Goal: Task Accomplishment & Management: Use online tool/utility

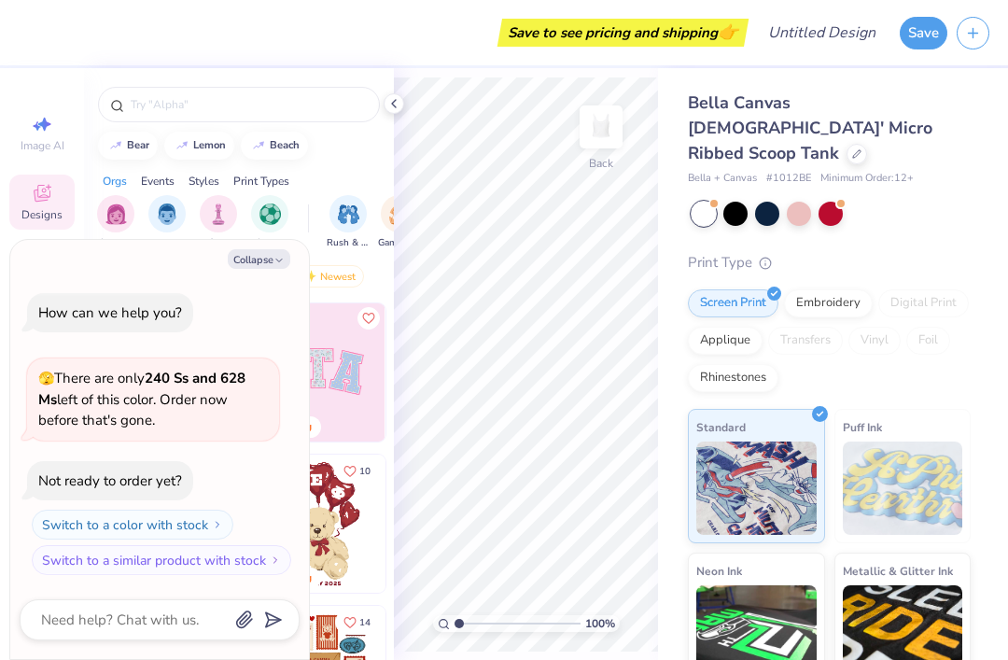
click at [271, 260] on button "Collapse" at bounding box center [259, 259] width 63 height 20
type textarea "x"
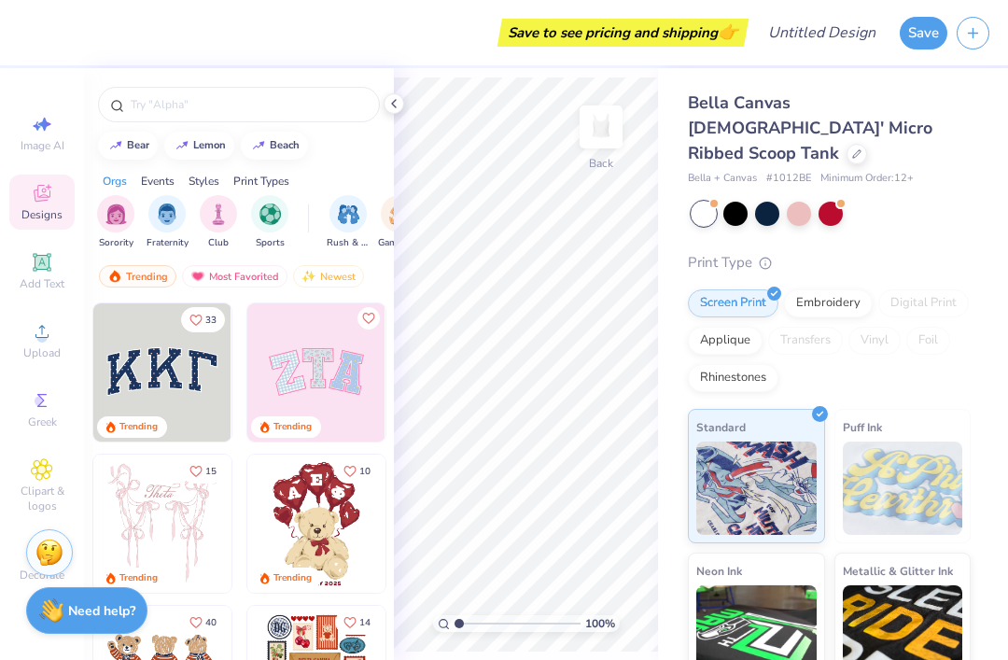
click at [296, 111] on input "text" at bounding box center [248, 104] width 239 height 19
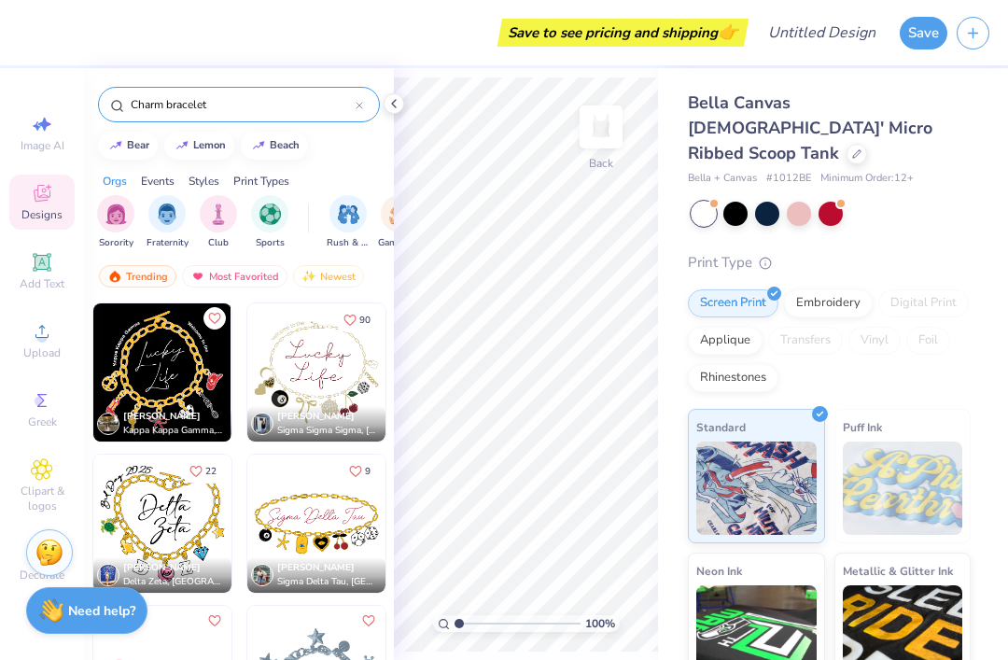
type input "Charm bracelet"
click at [320, 375] on img at bounding box center [316, 372] width 138 height 138
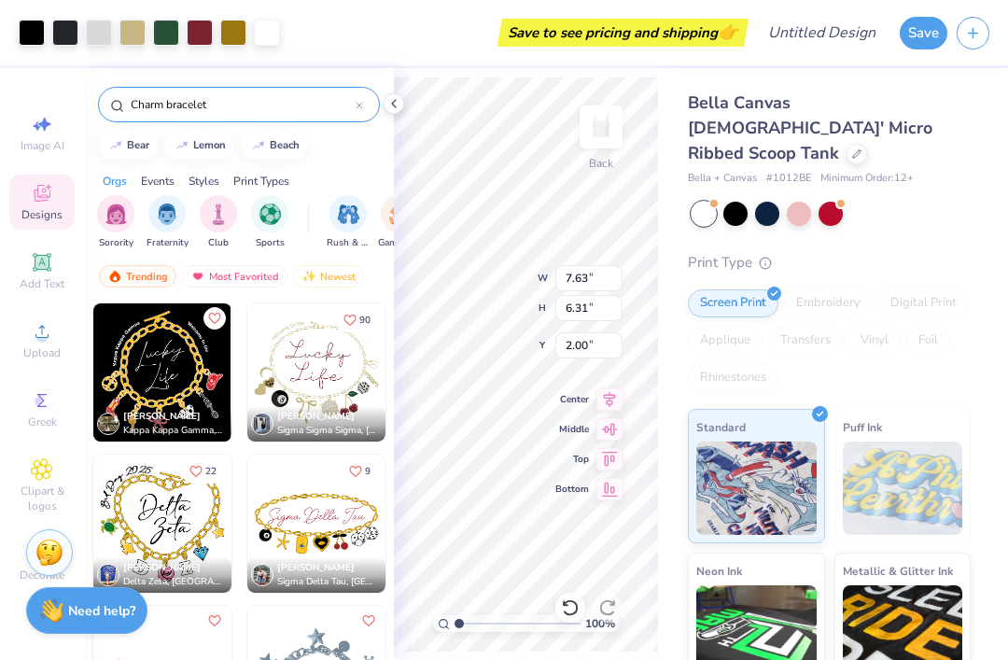
type input "0.98"
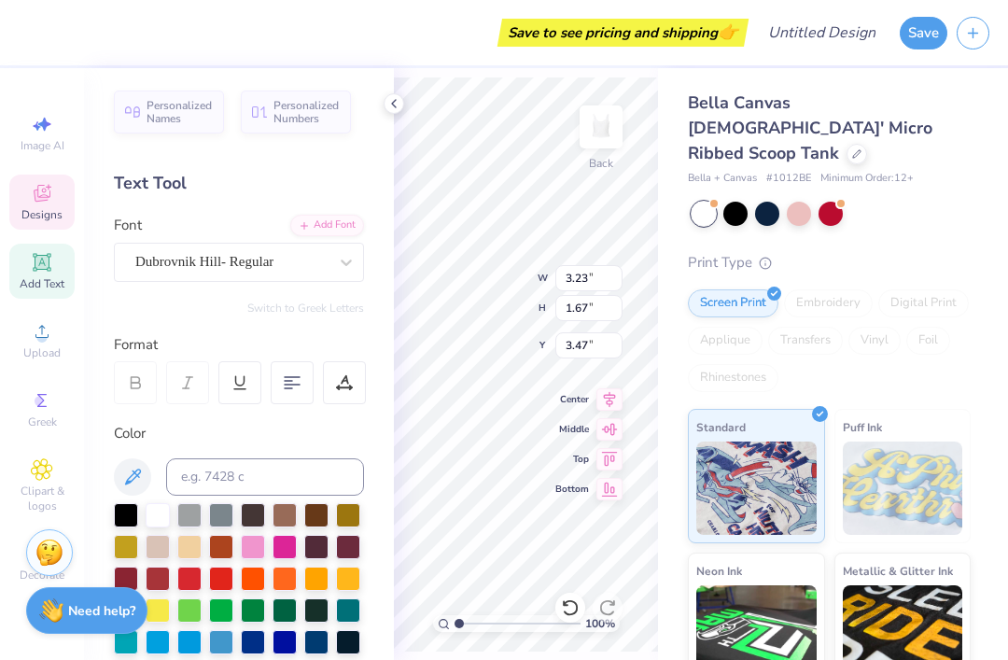
type input "4.01"
type input "1.68"
type input "2.11"
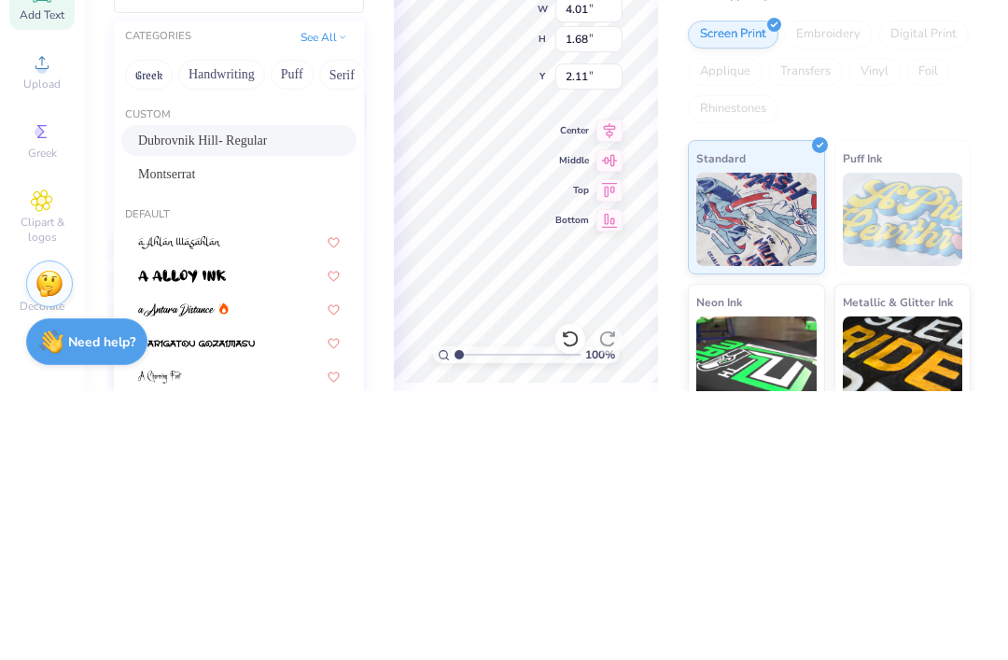
click at [669, 81] on div "Bella Canvas [DEMOGRAPHIC_DATA]' Micro Ribbed Scoop Tank Bella + Canvas # 1012B…" at bounding box center [833, 449] width 350 height 763
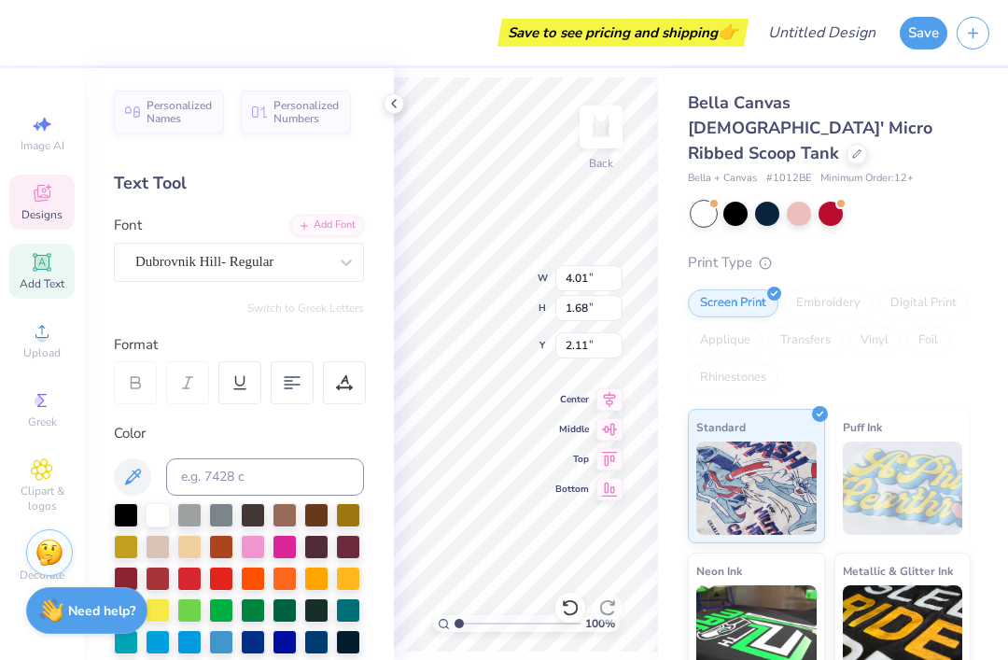
click at [613, 489] on icon at bounding box center [610, 489] width 16 height 14
click at [610, 462] on icon at bounding box center [610, 459] width 26 height 22
click at [618, 428] on icon at bounding box center [610, 429] width 26 height 22
click at [612, 402] on icon at bounding box center [610, 399] width 26 height 22
click at [613, 495] on icon at bounding box center [610, 489] width 26 height 22
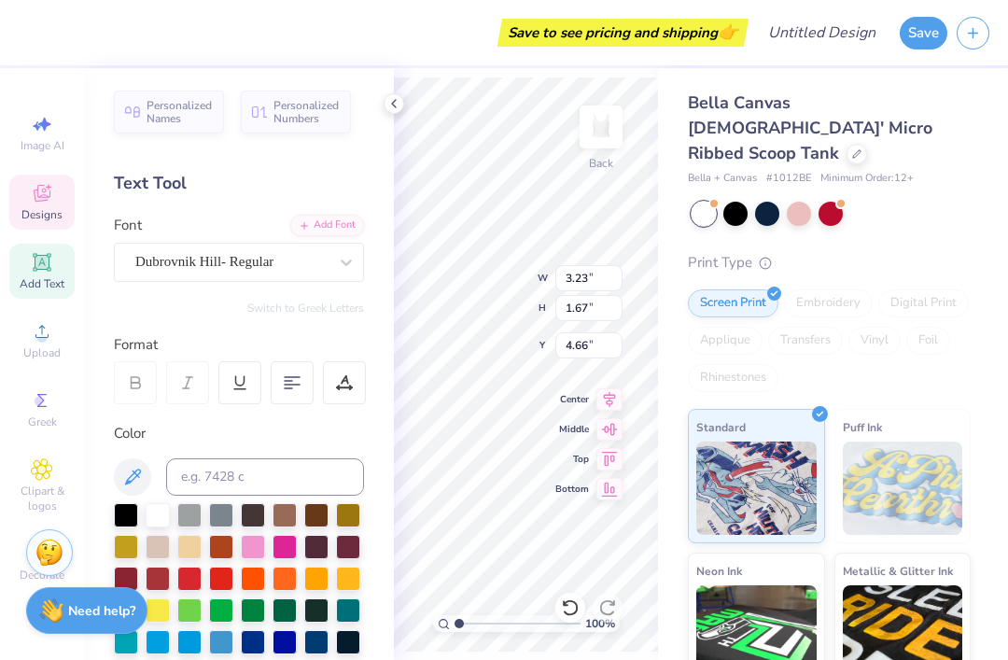
type input "8.83"
type input "5.94"
type input "9.51"
type input "0.99"
click at [392, 94] on div at bounding box center [394, 103] width 21 height 21
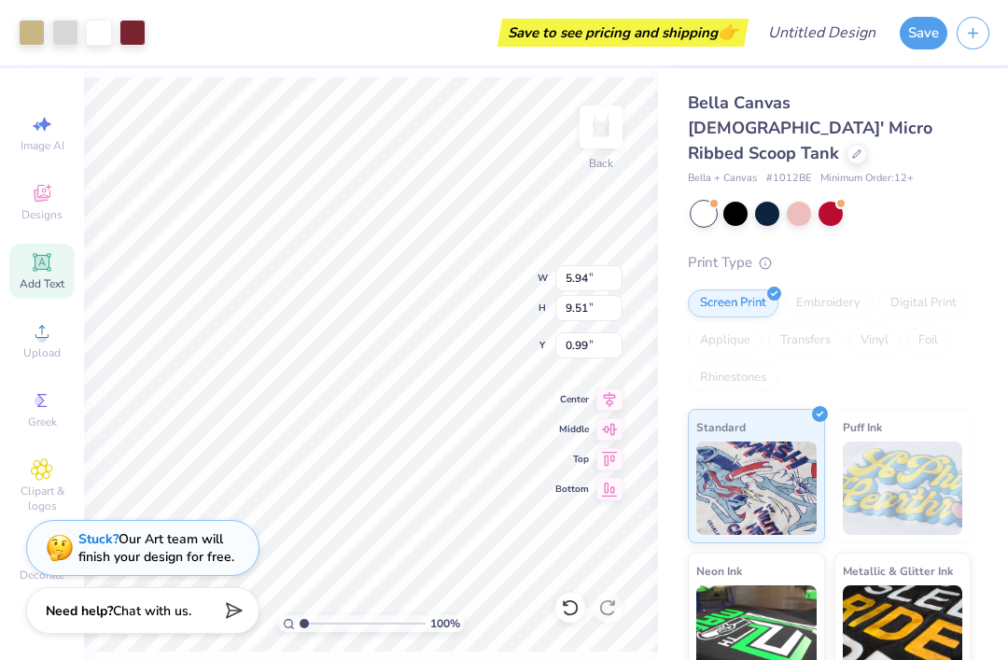
click at [569, 599] on icon at bounding box center [570, 608] width 19 height 19
click at [565, 614] on icon at bounding box center [570, 608] width 19 height 19
click at [564, 600] on icon at bounding box center [570, 608] width 19 height 19
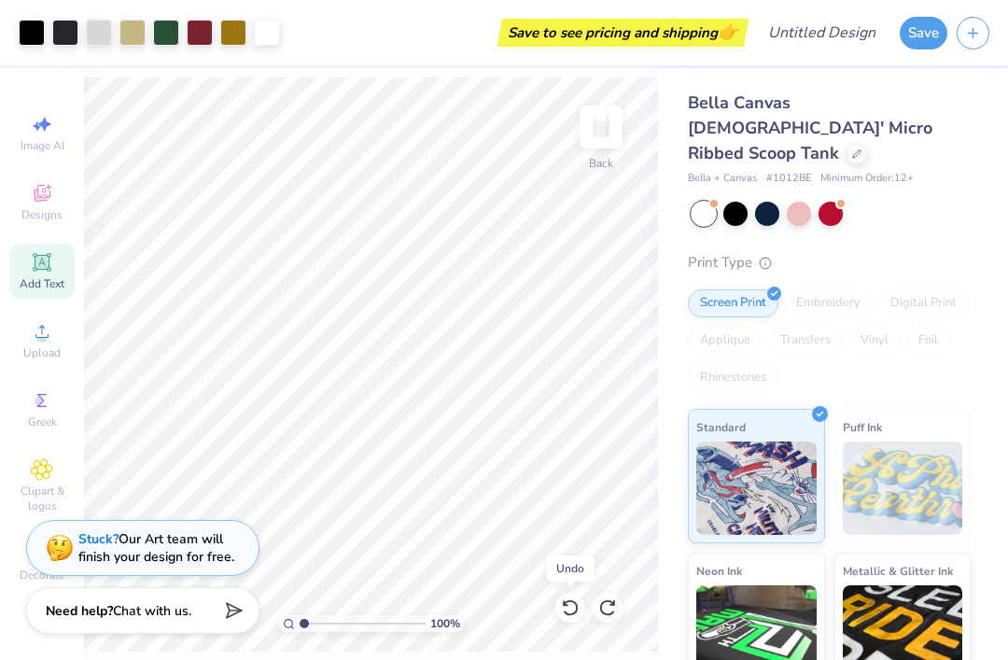
click at [569, 608] on icon at bounding box center [570, 608] width 19 height 19
click at [571, 599] on icon at bounding box center [570, 608] width 19 height 19
click at [569, 595] on div at bounding box center [571, 608] width 30 height 30
click at [570, 599] on icon at bounding box center [570, 608] width 19 height 19
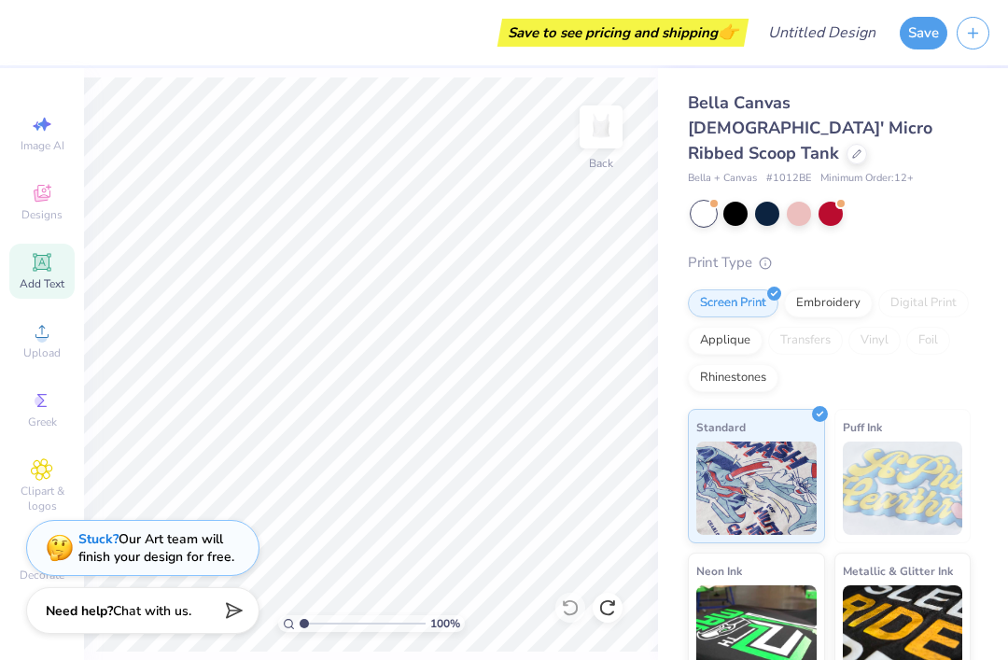
click at [33, 187] on icon at bounding box center [42, 193] width 22 height 22
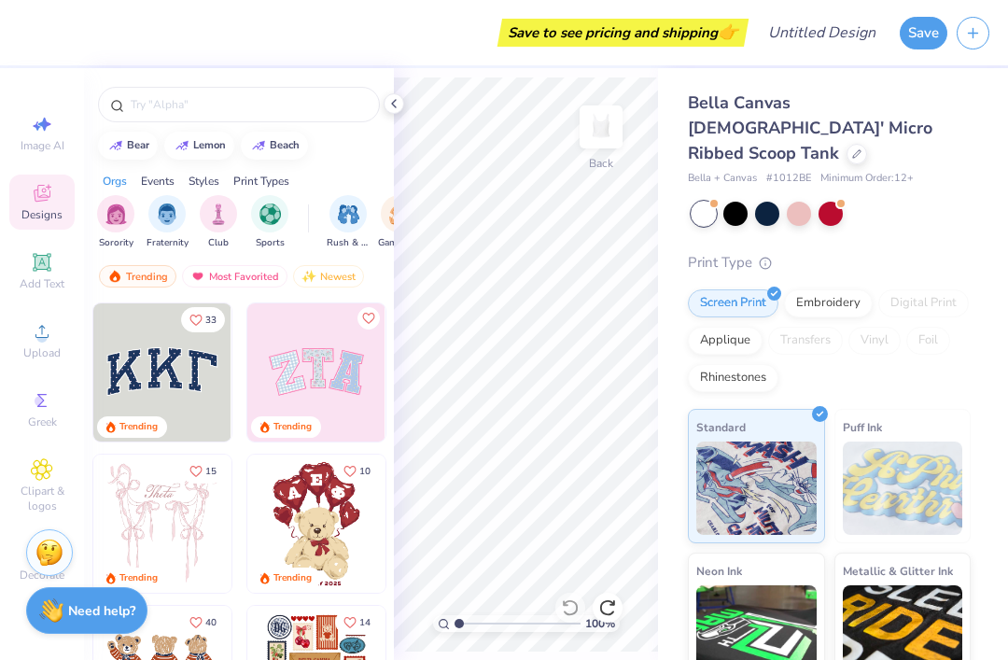
click at [47, 478] on icon at bounding box center [41, 469] width 21 height 22
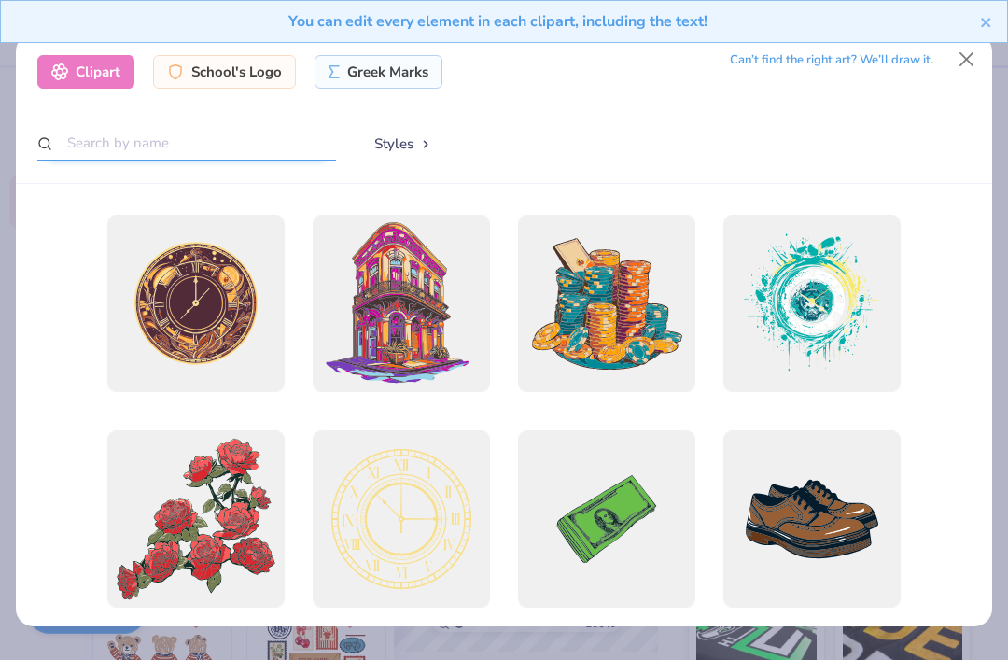
click at [107, 128] on input "text" at bounding box center [186, 143] width 299 height 35
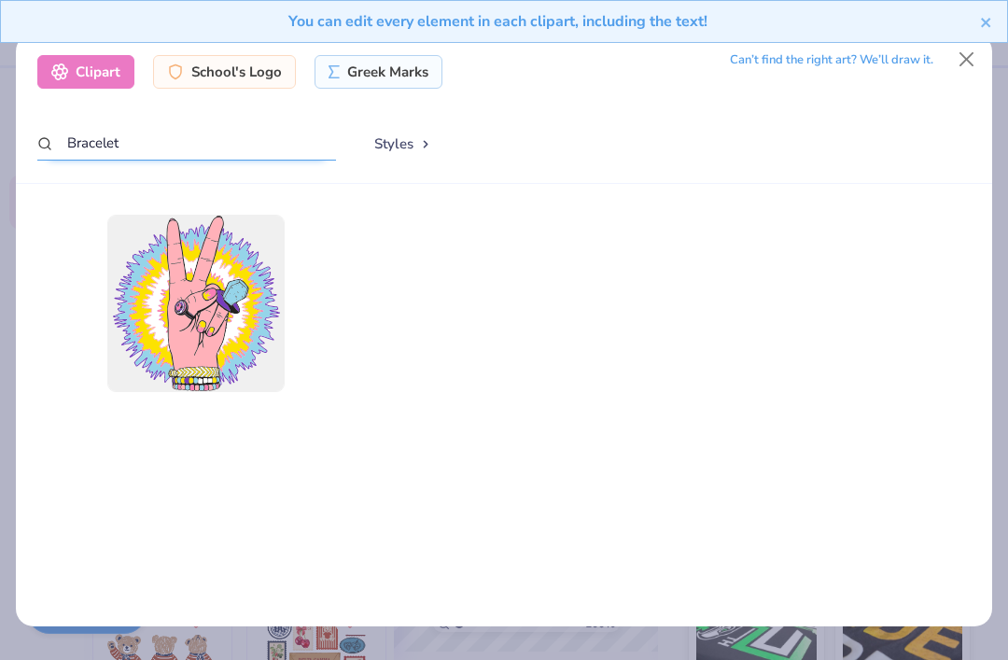
type input "Bracelet"
click at [682, 224] on div at bounding box center [606, 322] width 177 height 215
click at [963, 58] on button "Close" at bounding box center [967, 59] width 35 height 35
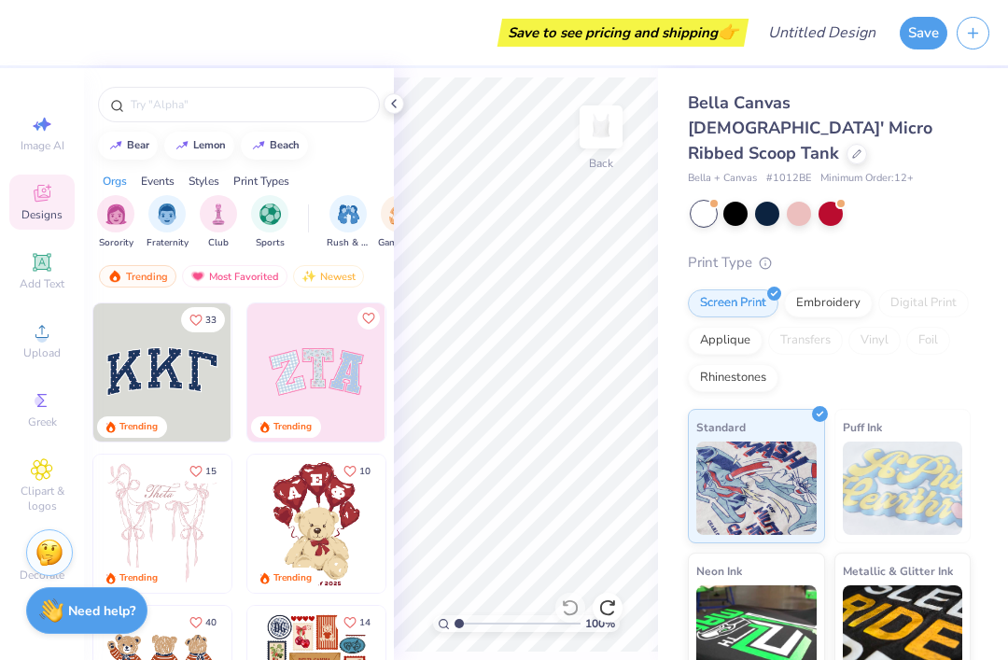
click at [175, 106] on input "text" at bounding box center [248, 104] width 239 height 19
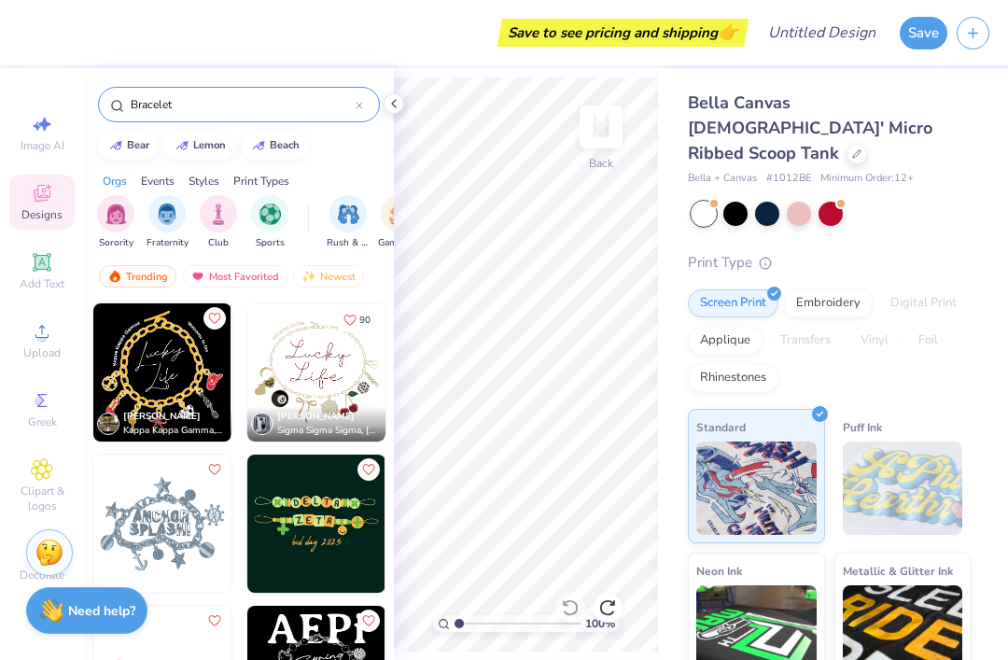
type input "Bracelet"
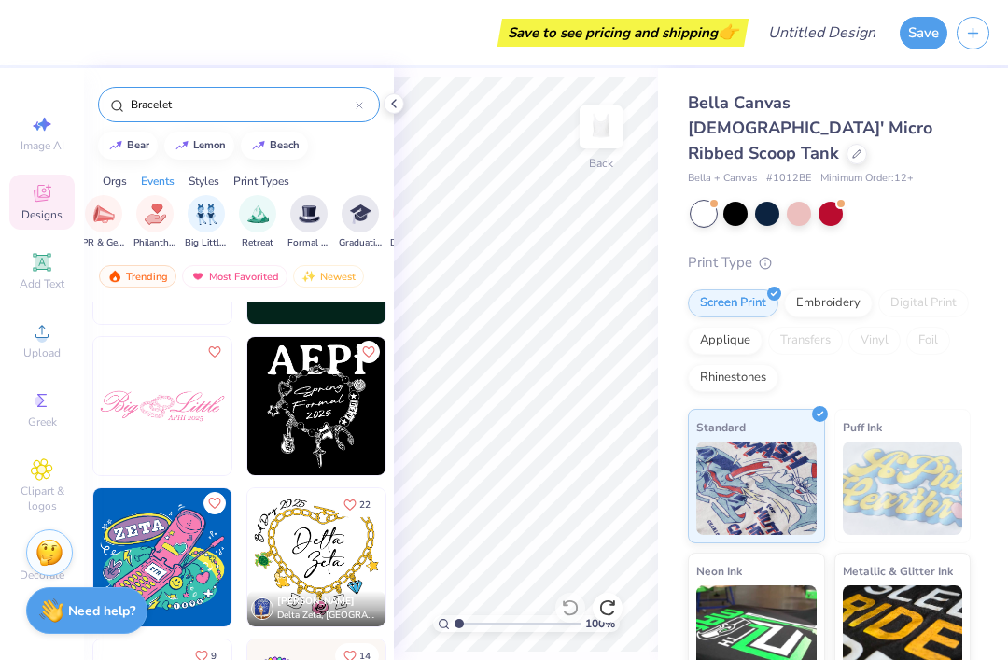
scroll to position [0, 425]
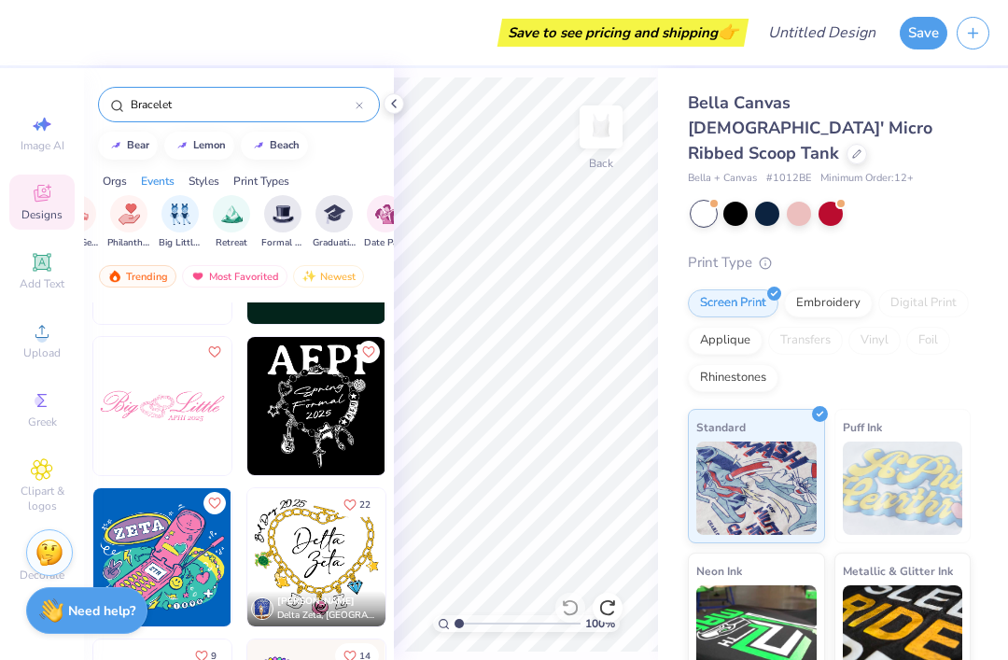
click at [182, 221] on img "filter for Big Little Reveal" at bounding box center [180, 214] width 21 height 21
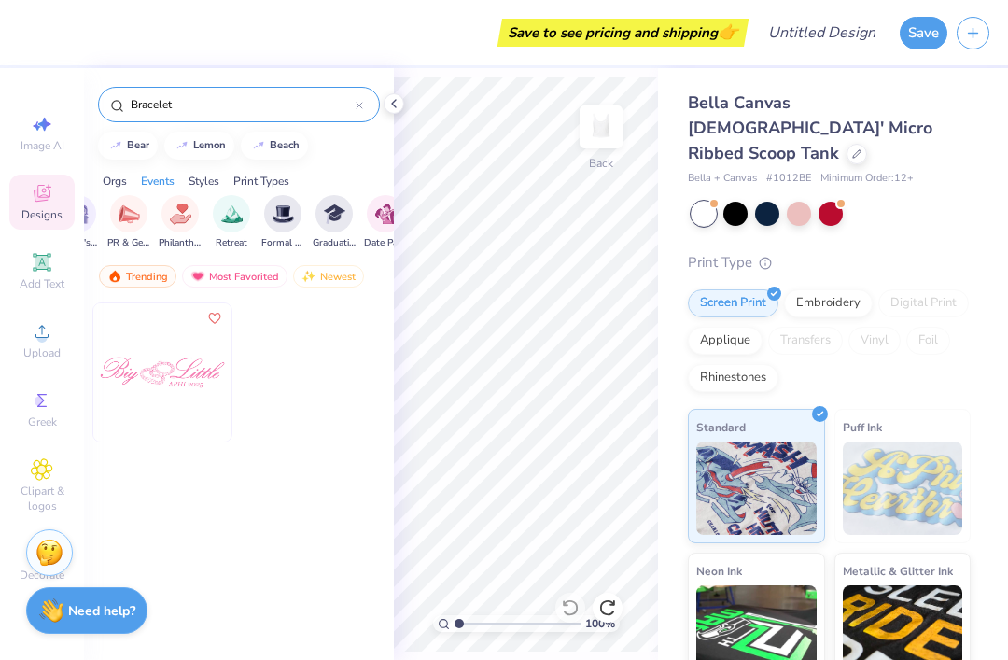
click at [361, 103] on div at bounding box center [359, 104] width 7 height 17
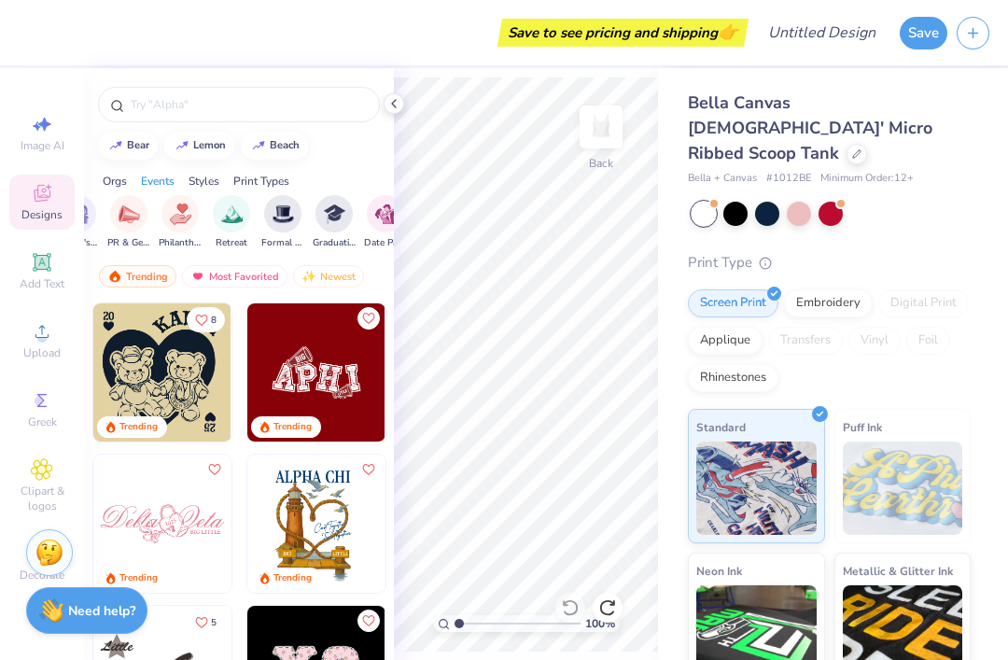
scroll to position [-2, 0]
click at [154, 109] on input "text" at bounding box center [248, 104] width 239 height 19
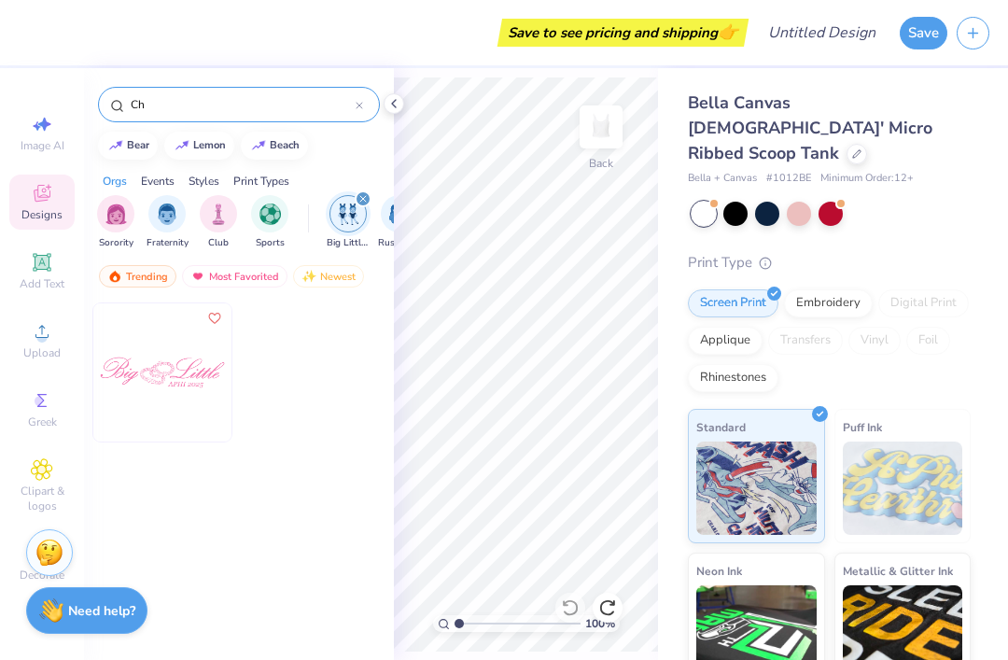
type input "C"
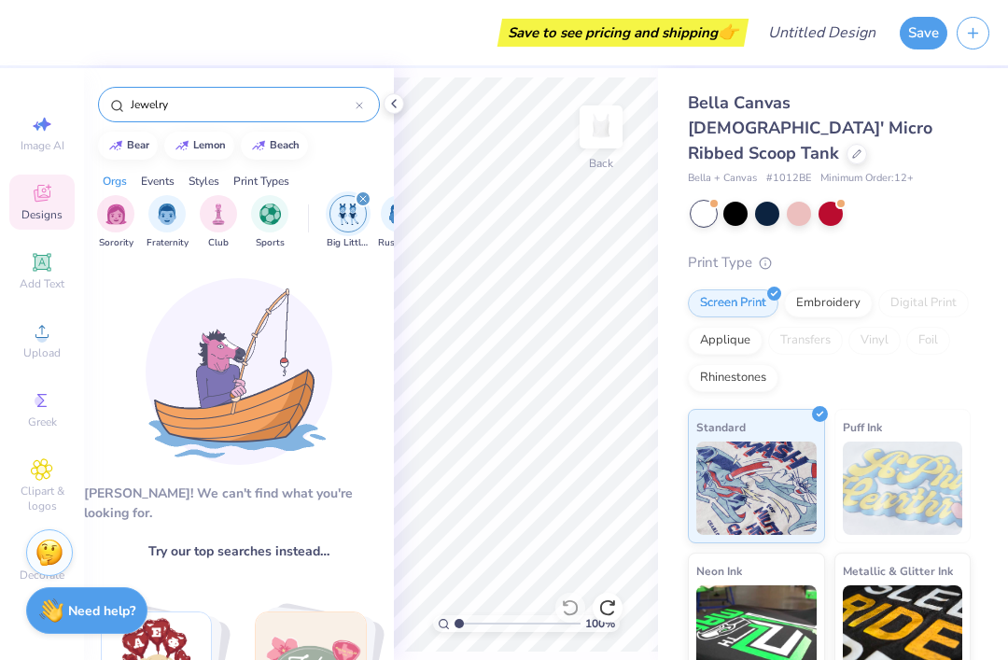
click at [363, 197] on div "filter for Big Little Reveal" at bounding box center [363, 198] width 17 height 17
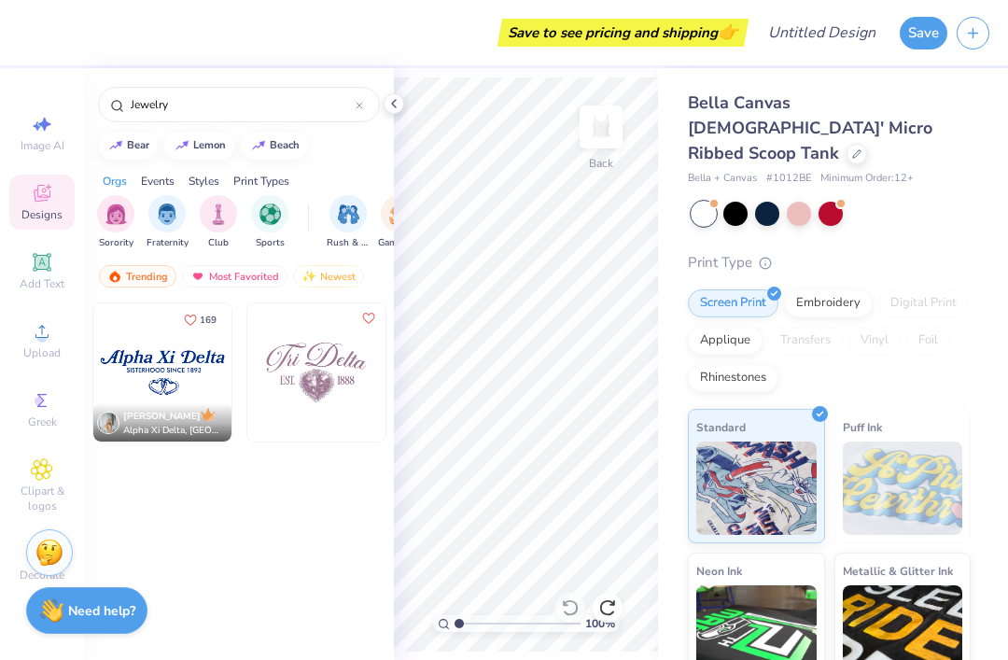
click at [213, 106] on input "Jewelry" at bounding box center [242, 104] width 227 height 19
type input "J"
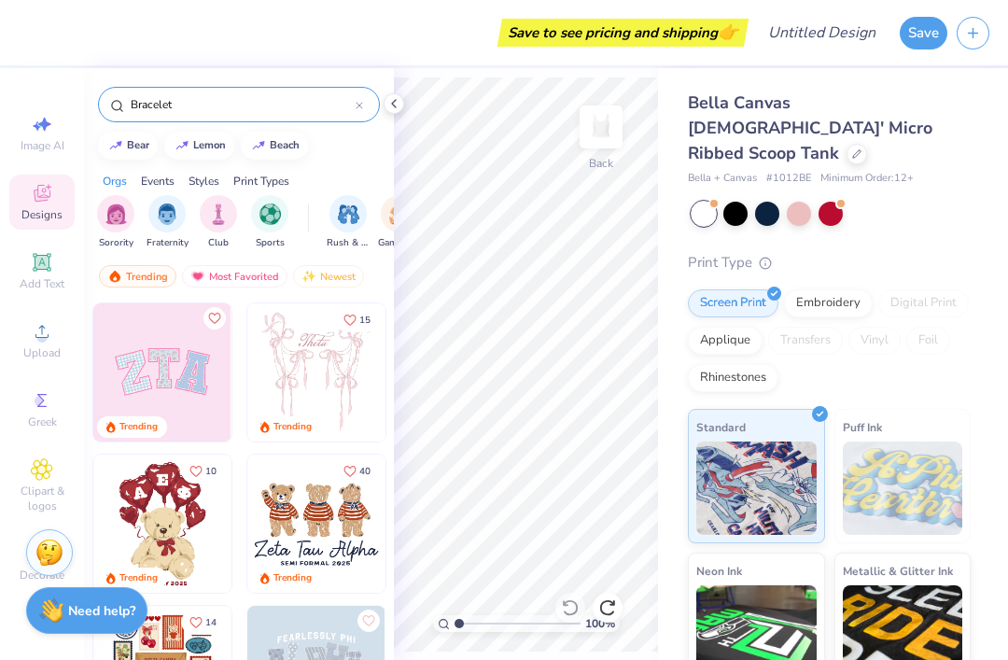
type input "Bracelet"
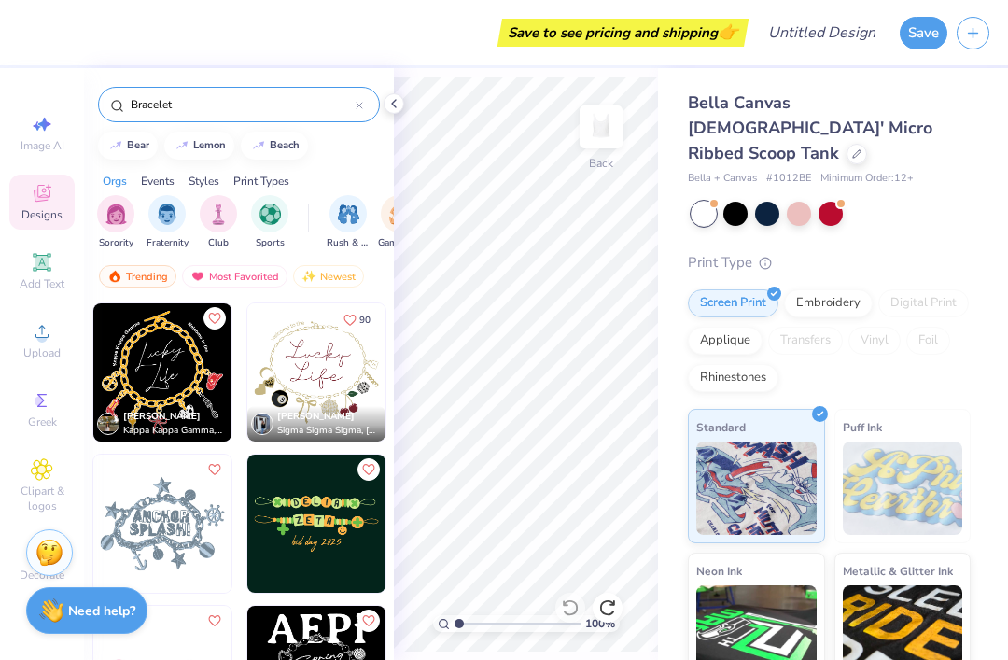
click at [173, 327] on img at bounding box center [162, 372] width 138 height 138
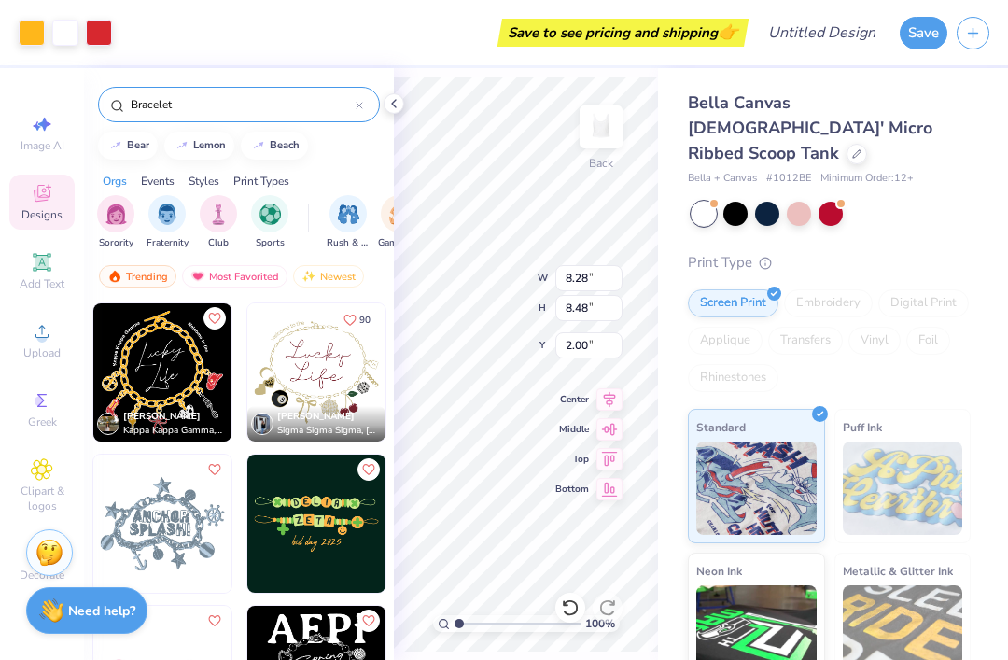
click at [393, 93] on div at bounding box center [394, 103] width 21 height 21
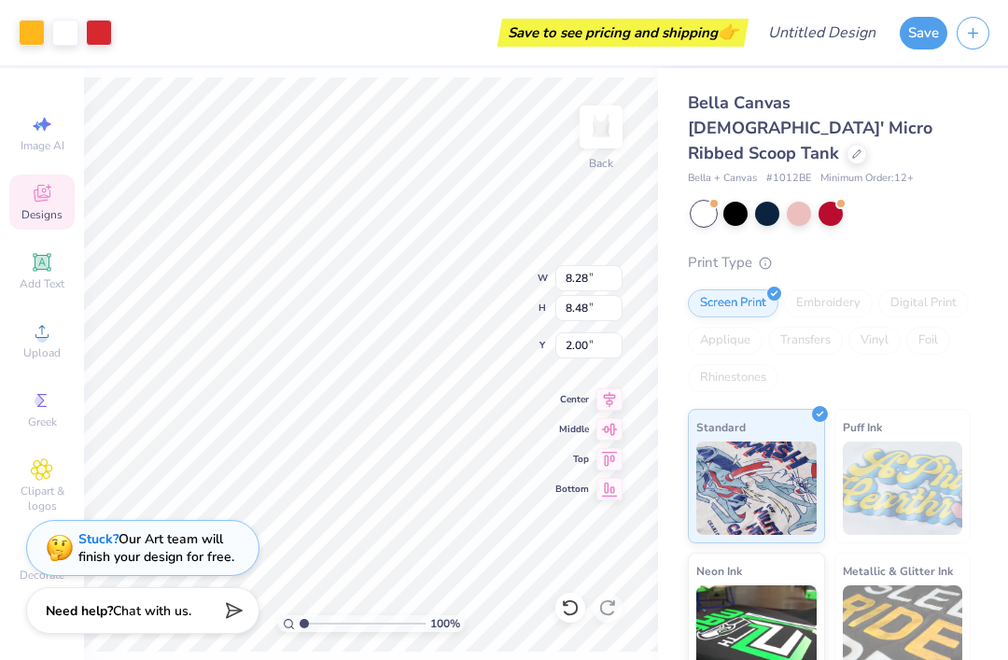
type input "0.50"
click at [734, 202] on div at bounding box center [736, 214] width 24 height 24
click at [829, 202] on div at bounding box center [831, 214] width 24 height 24
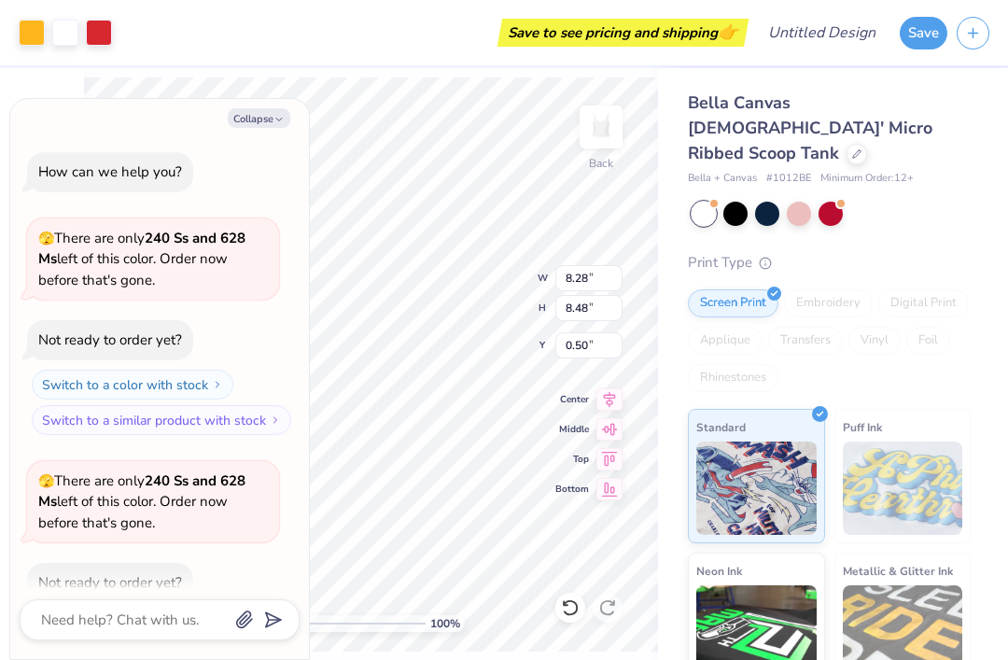
scroll to position [98, 0]
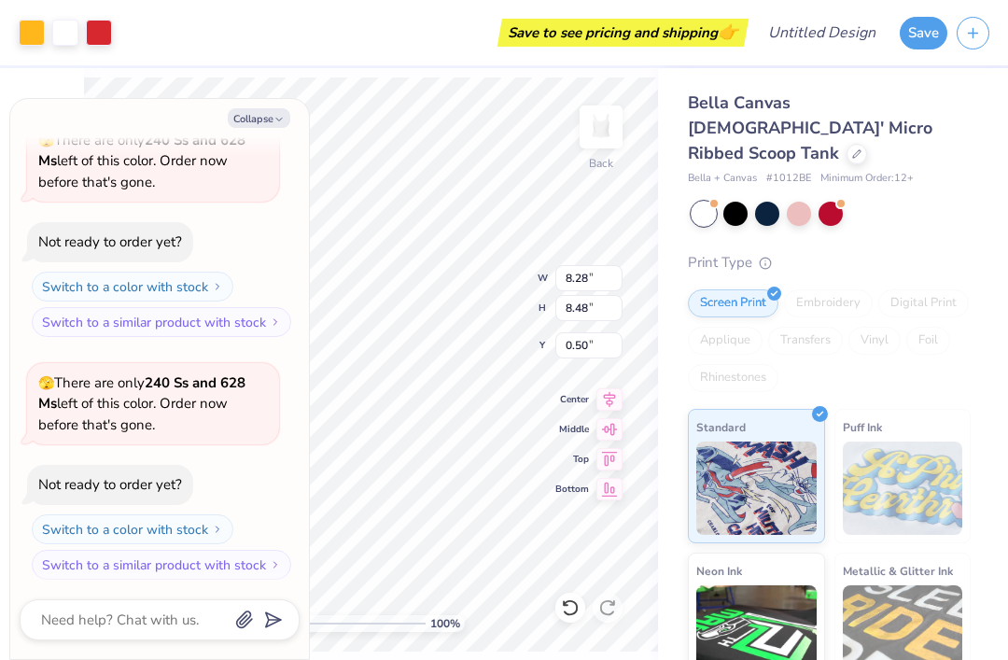
click at [274, 115] on icon "button" at bounding box center [279, 119] width 11 height 11
type textarea "x"
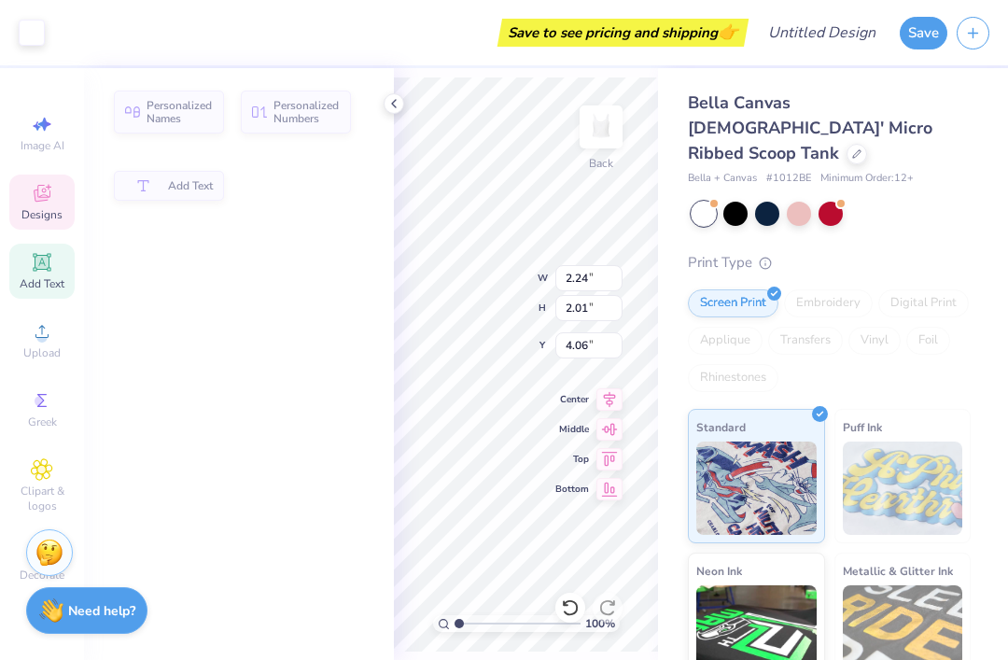
type input "2.24"
type input "2.01"
type input "4.06"
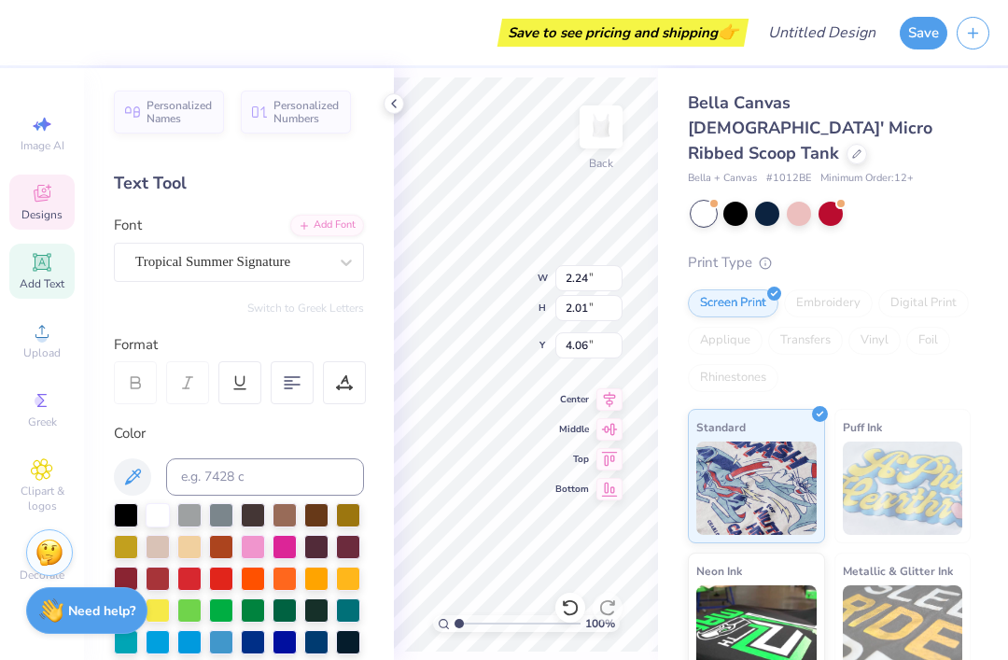
click at [126, 519] on div at bounding box center [126, 515] width 24 height 24
click at [216, 476] on input at bounding box center [265, 476] width 198 height 37
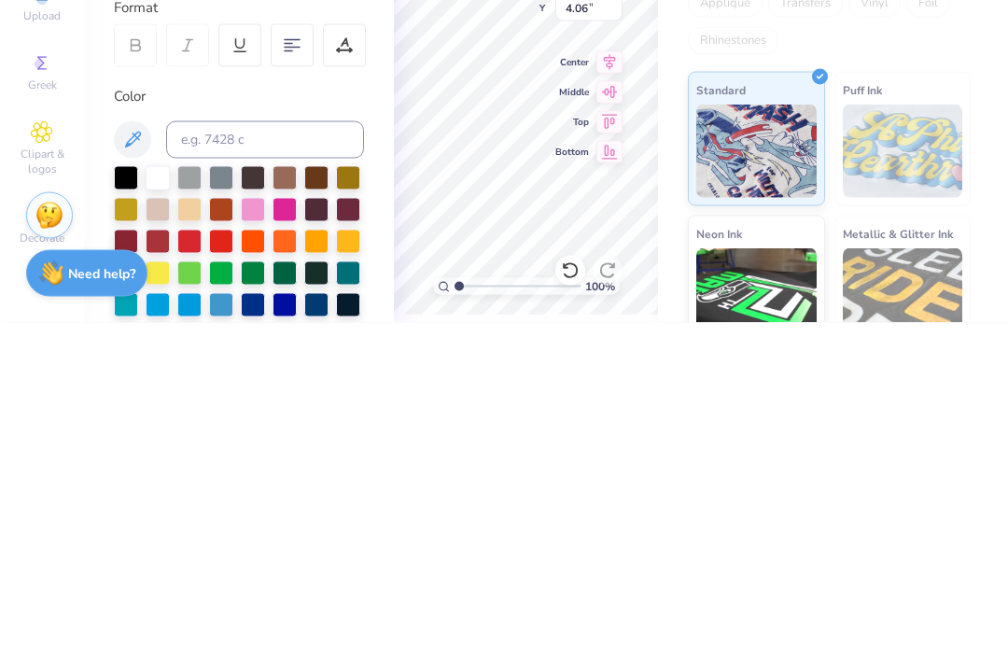
click at [215, 423] on div "Color" at bounding box center [239, 433] width 250 height 21
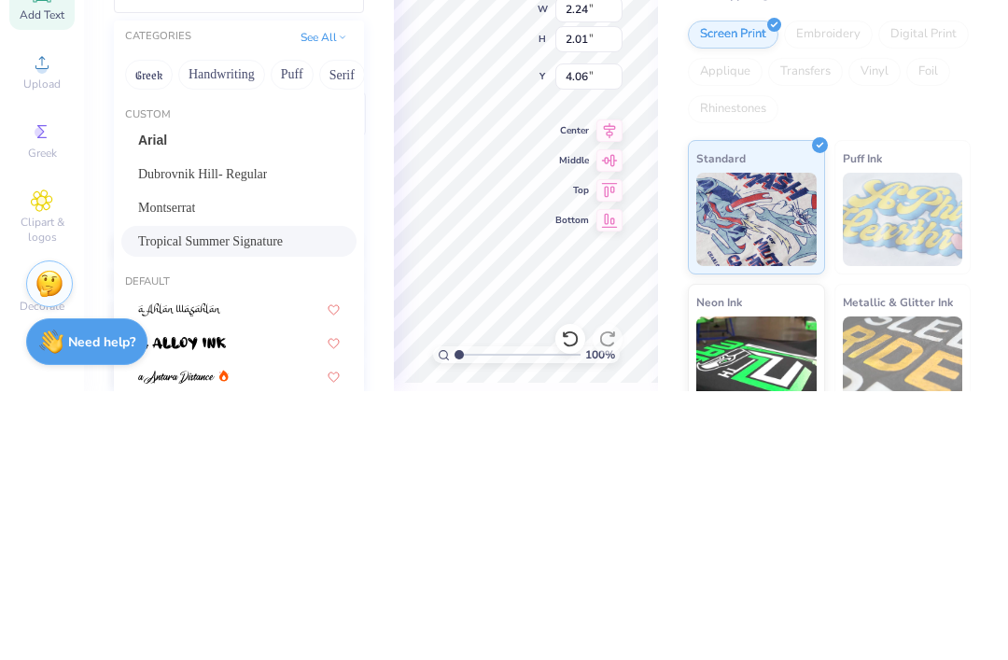
scroll to position [0, 0]
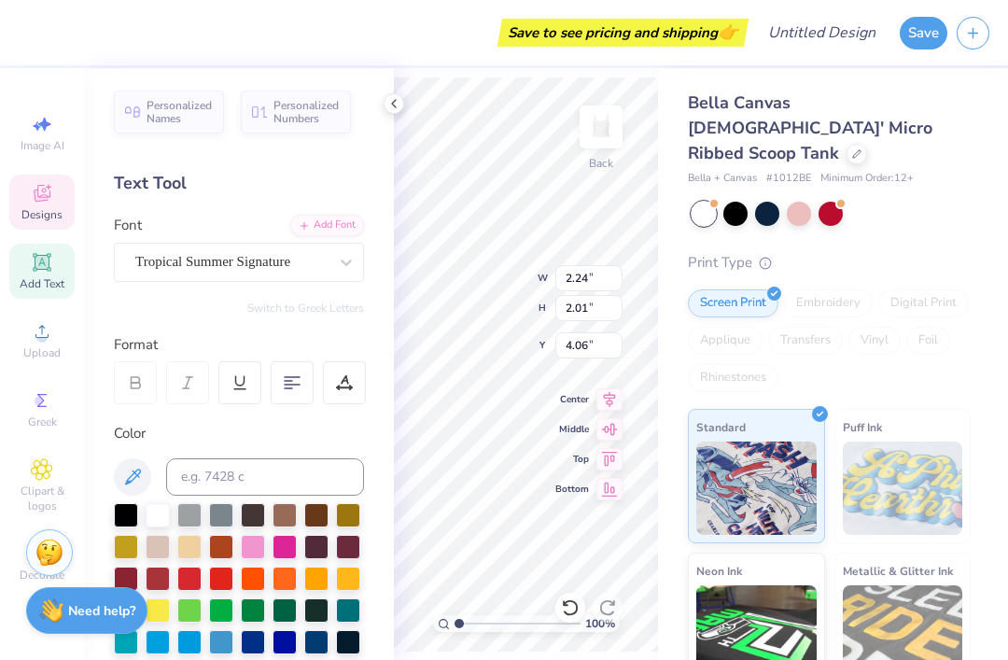
click at [164, 115] on span "Personalized Names" at bounding box center [180, 112] width 66 height 26
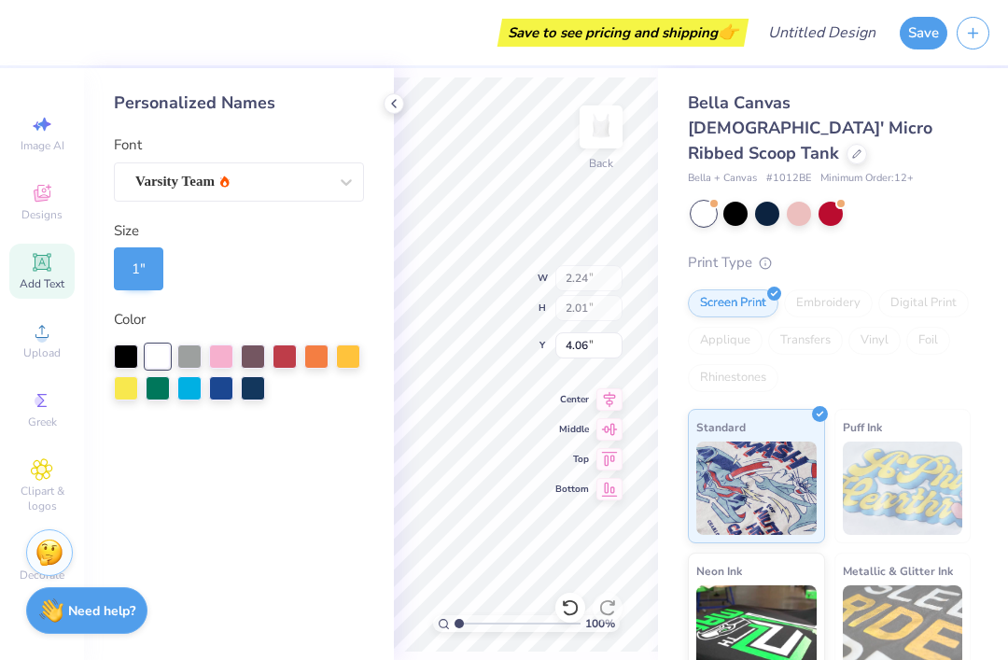
type input "6.21"
type input "1.00"
type input "5.00"
click at [130, 357] on div at bounding box center [126, 357] width 24 height 24
click at [168, 162] on div "Varsity Team" at bounding box center [239, 181] width 250 height 39
